Goal: Task Accomplishment & Management: Manage account settings

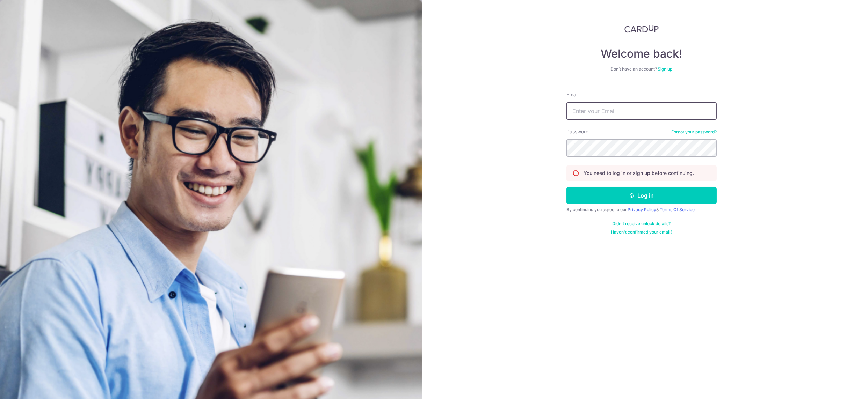
click at [596, 115] on input "Email" at bounding box center [641, 110] width 150 height 17
type input "[DEMOGRAPHIC_DATA][EMAIL_ADDRESS][DOMAIN_NAME]"
click at [566, 187] on button "Log in" at bounding box center [641, 195] width 150 height 17
